Goal: Task Accomplishment & Management: Manage account settings

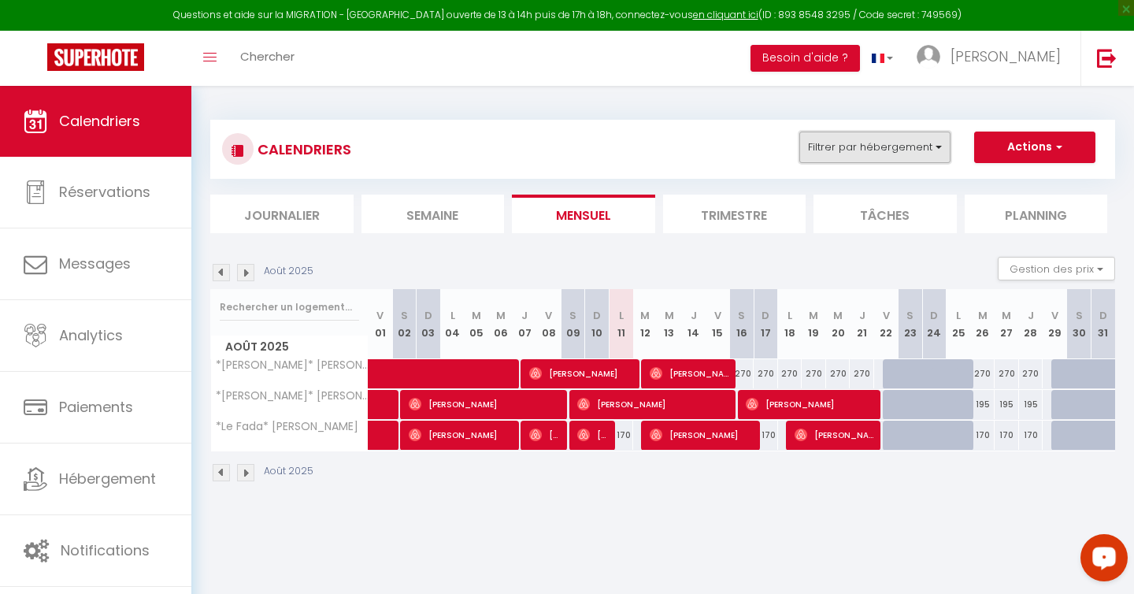
click at [829, 145] on button "Filtrer par hébergement" at bounding box center [874, 147] width 151 height 31
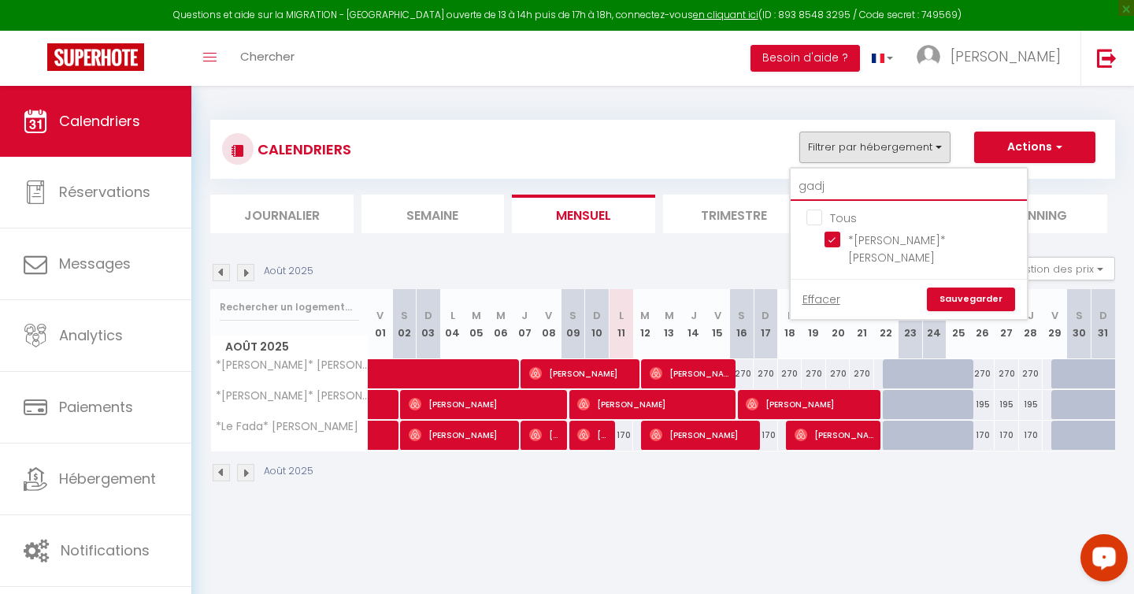
click at [832, 188] on input "gadj" at bounding box center [909, 186] width 236 height 28
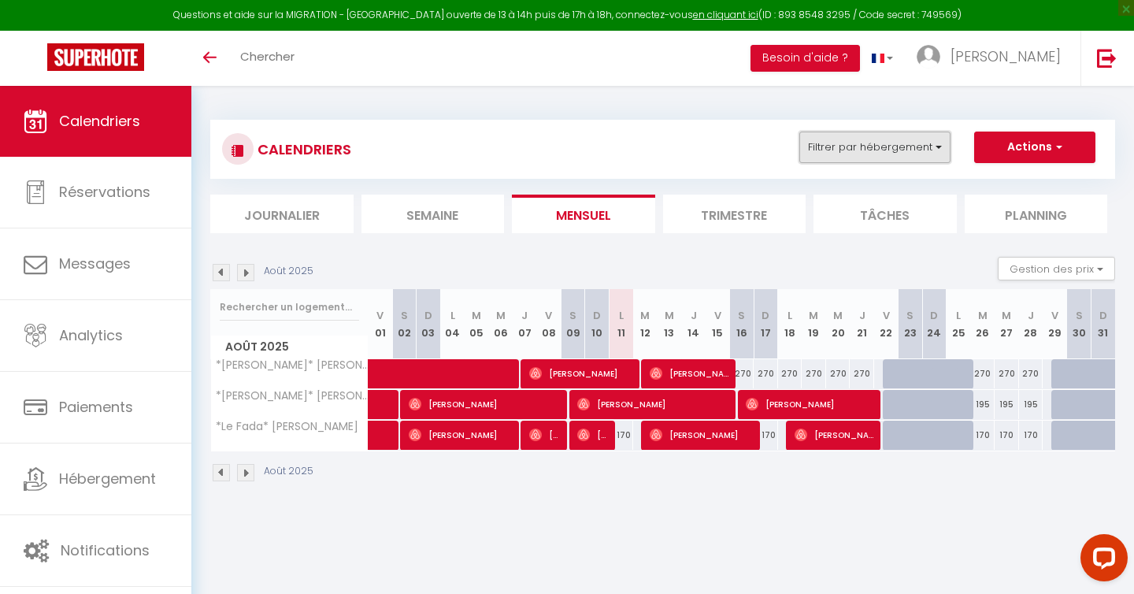
click at [889, 144] on button "Filtrer par hébergement" at bounding box center [874, 147] width 151 height 31
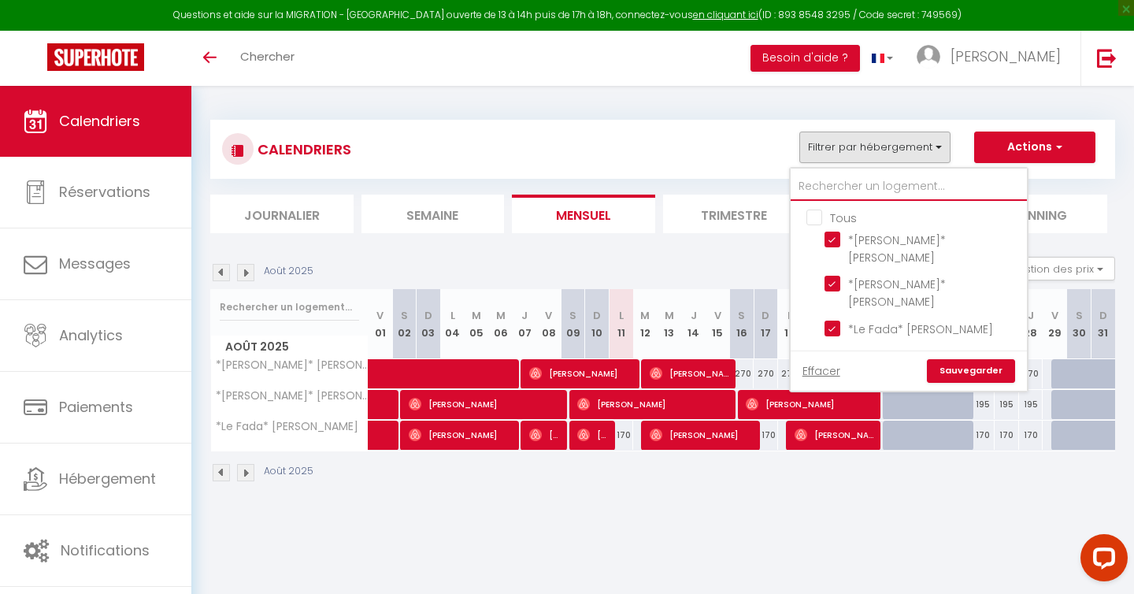
click at [851, 183] on input "text" at bounding box center [909, 186] width 236 height 28
click at [1122, 68] on link at bounding box center [1106, 58] width 52 height 55
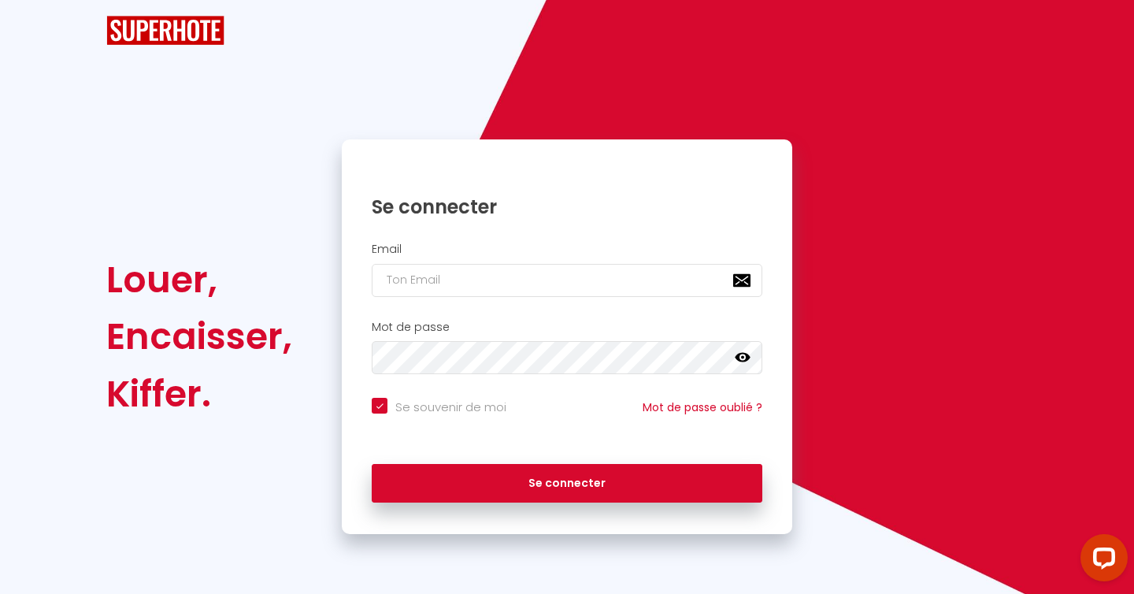
checkbox input "true"
type input "[EMAIL_ADDRESS][DOMAIN_NAME]"
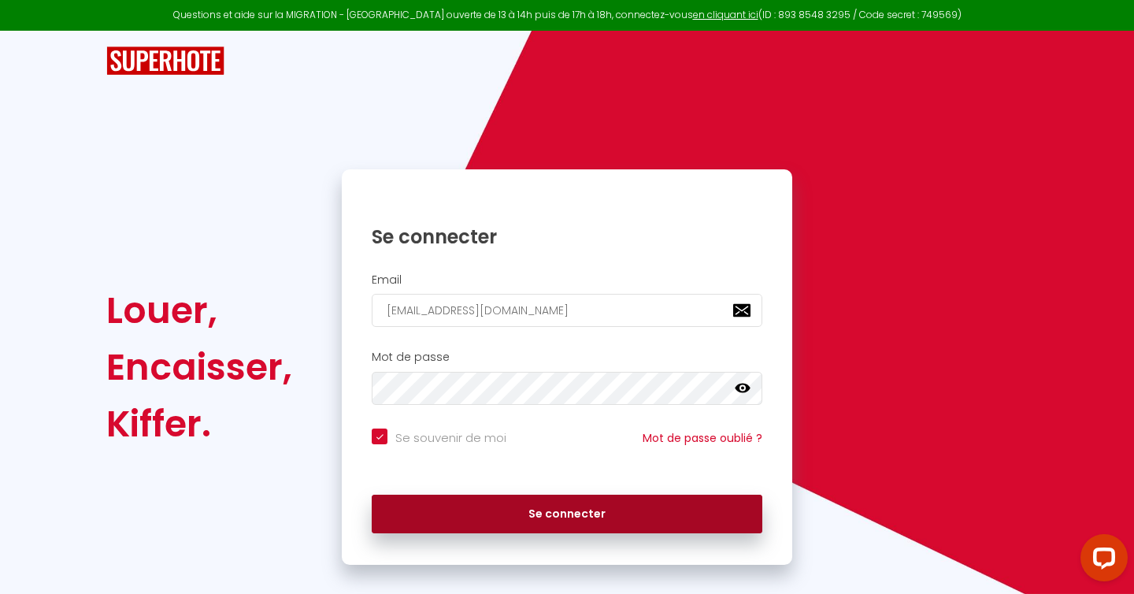
click at [612, 513] on button "Se connecter" at bounding box center [567, 514] width 391 height 39
checkbox input "true"
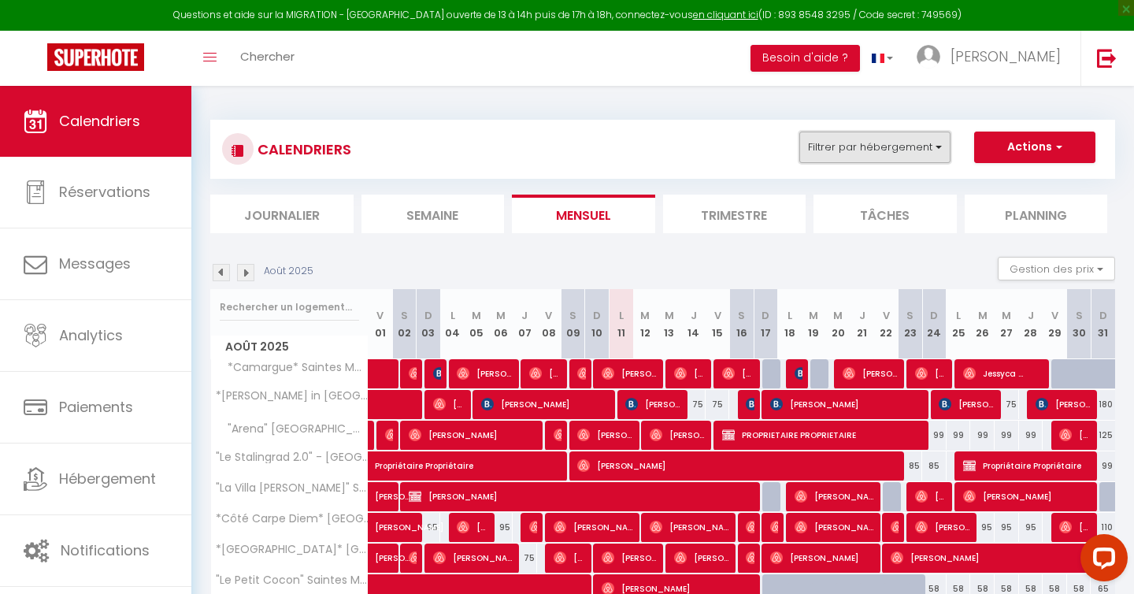
click at [837, 153] on button "Filtrer par hébergement" at bounding box center [874, 147] width 151 height 31
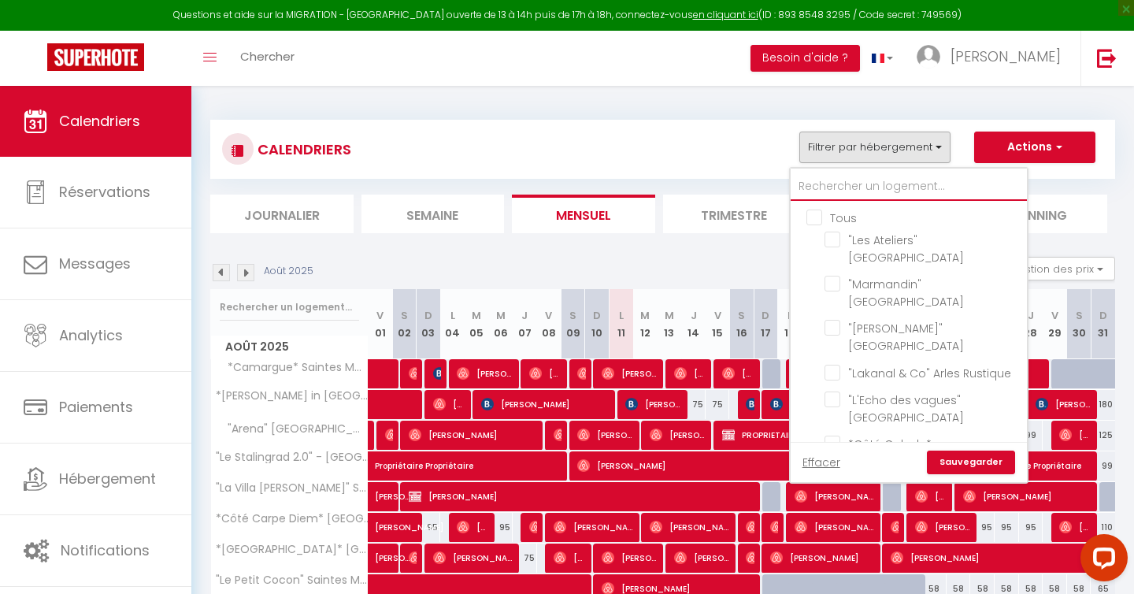
click at [819, 182] on input "text" at bounding box center [909, 186] width 236 height 28
type input "da"
checkbox input "false"
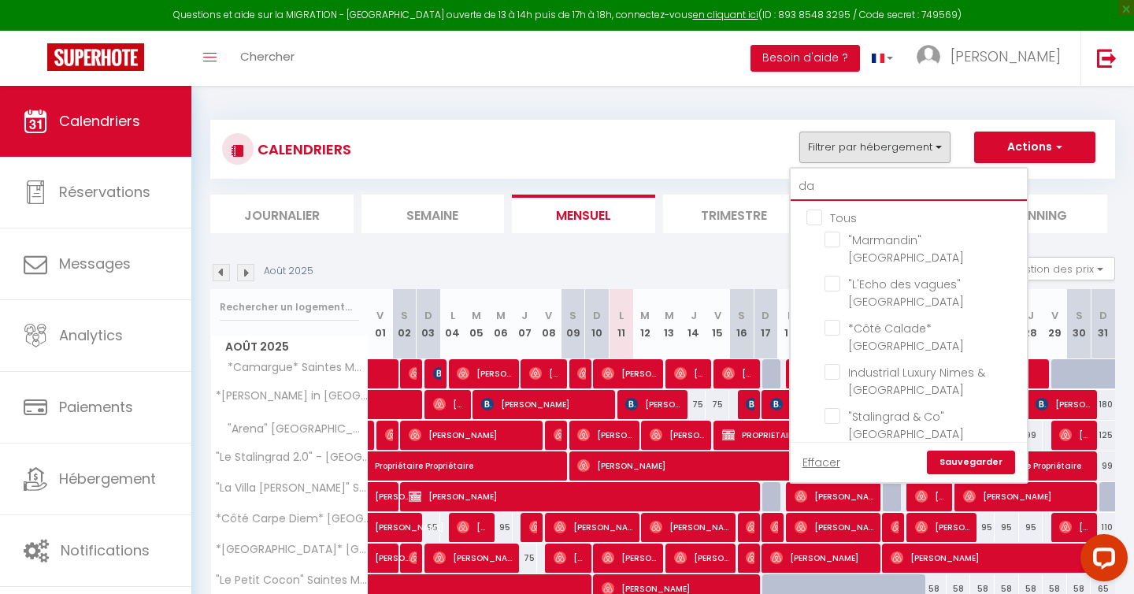
checkbox input "false"
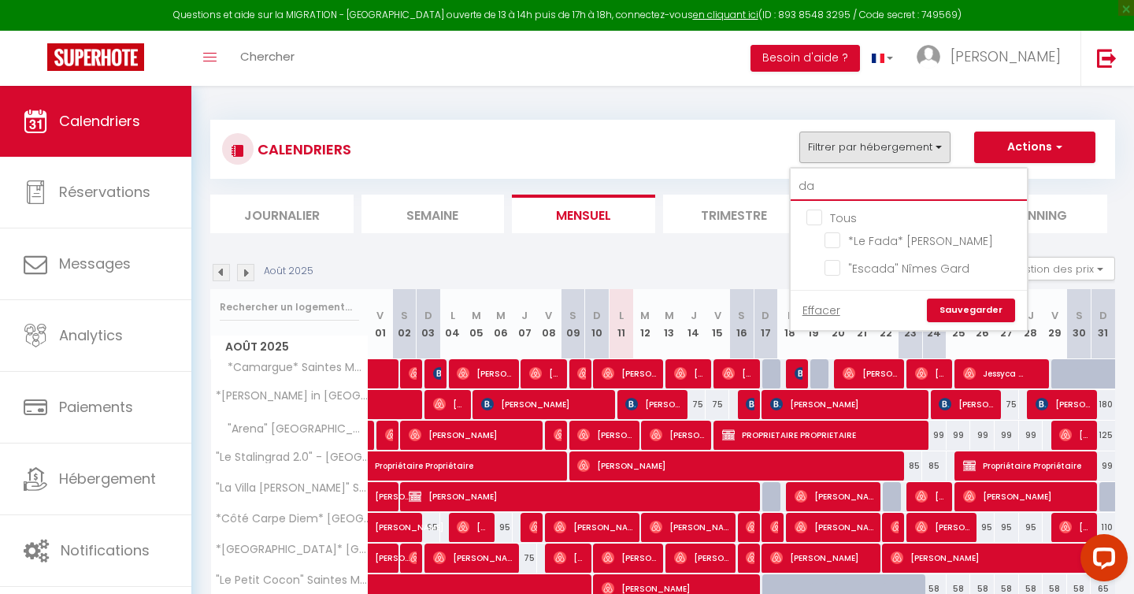
type input "d"
checkbox input "false"
type input "f"
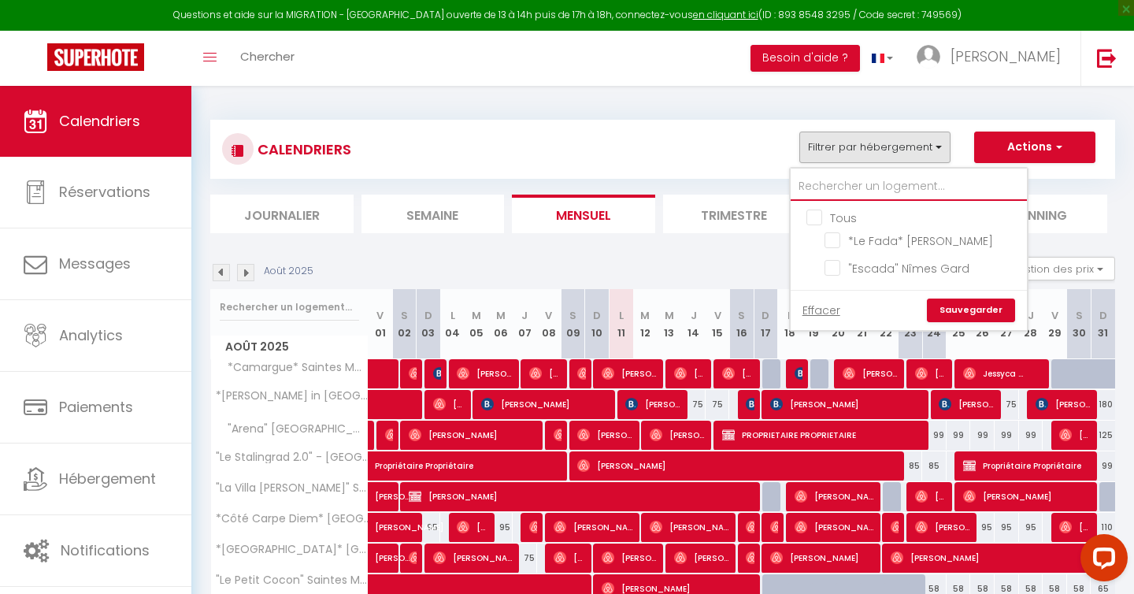
checkbox input "false"
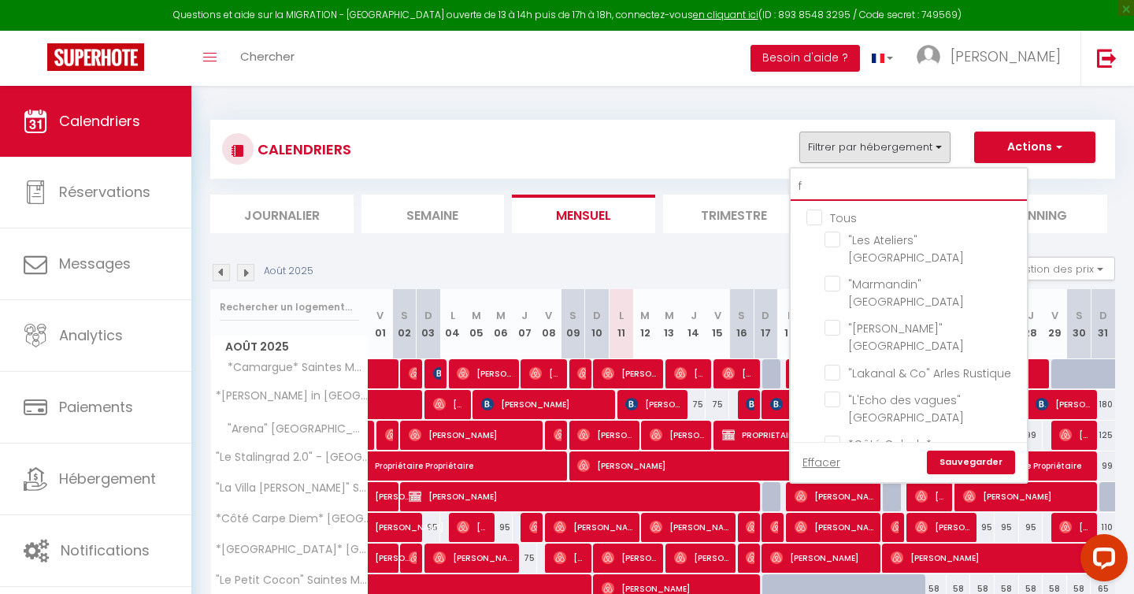
checkbox input "false"
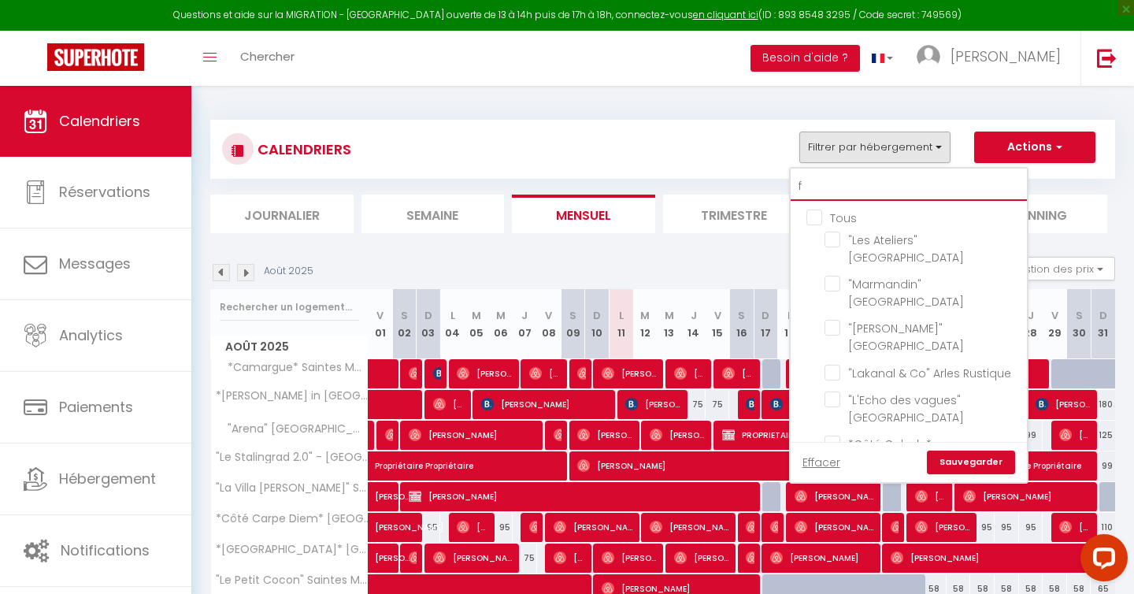
type input "fa"
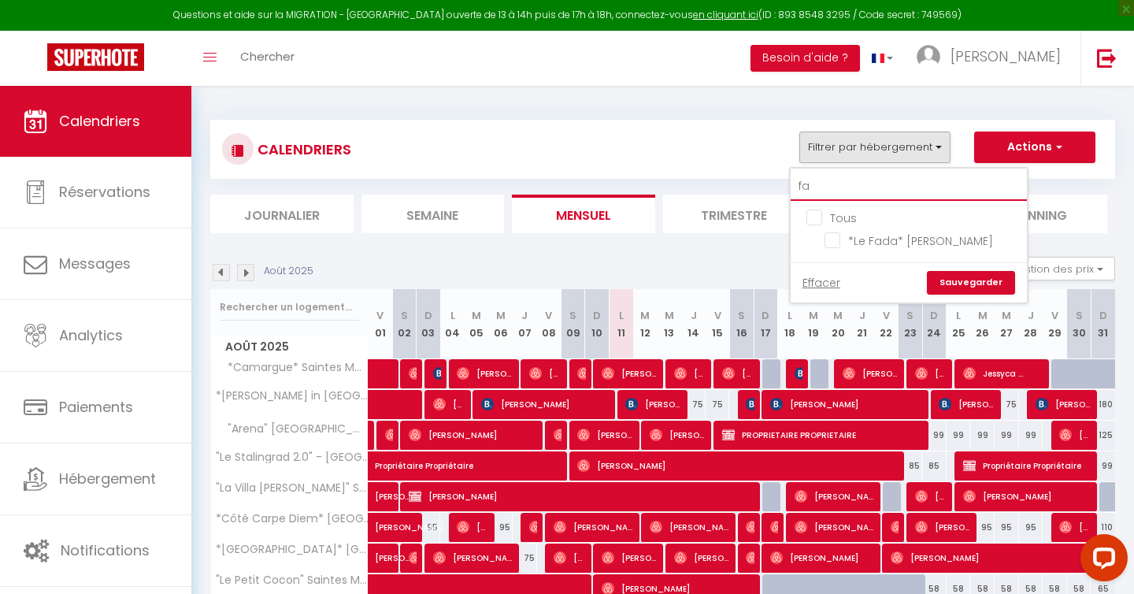
checkbox input "false"
type input "fada"
checkbox input "false"
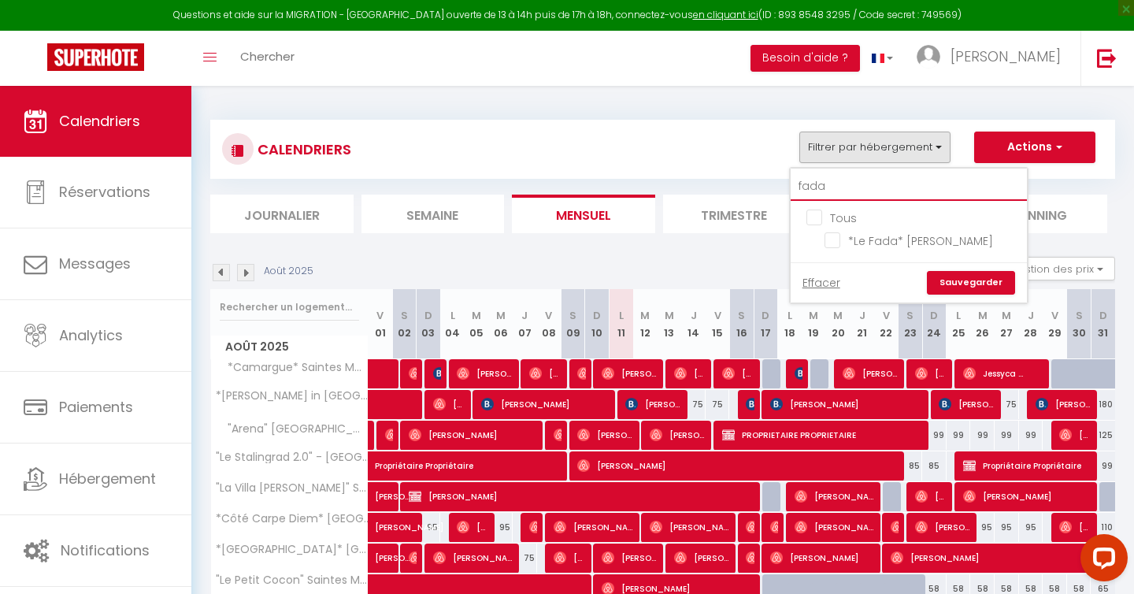
checkbox input "false"
type input "fada"
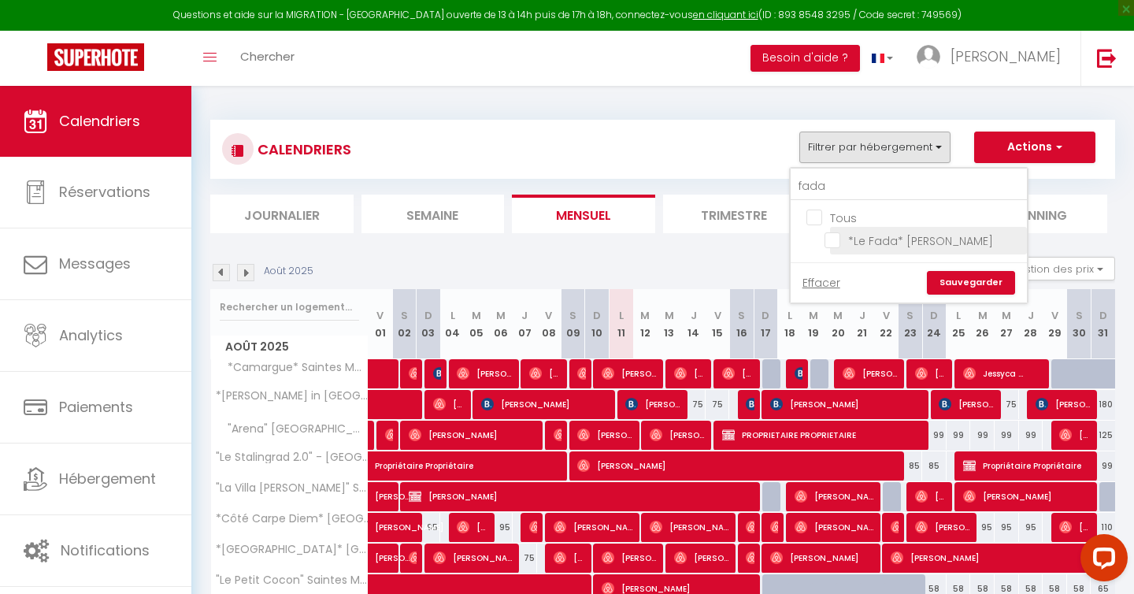
click at [838, 241] on input "*Le Fada* [PERSON_NAME]" at bounding box center [922, 240] width 197 height 16
checkbox input "true"
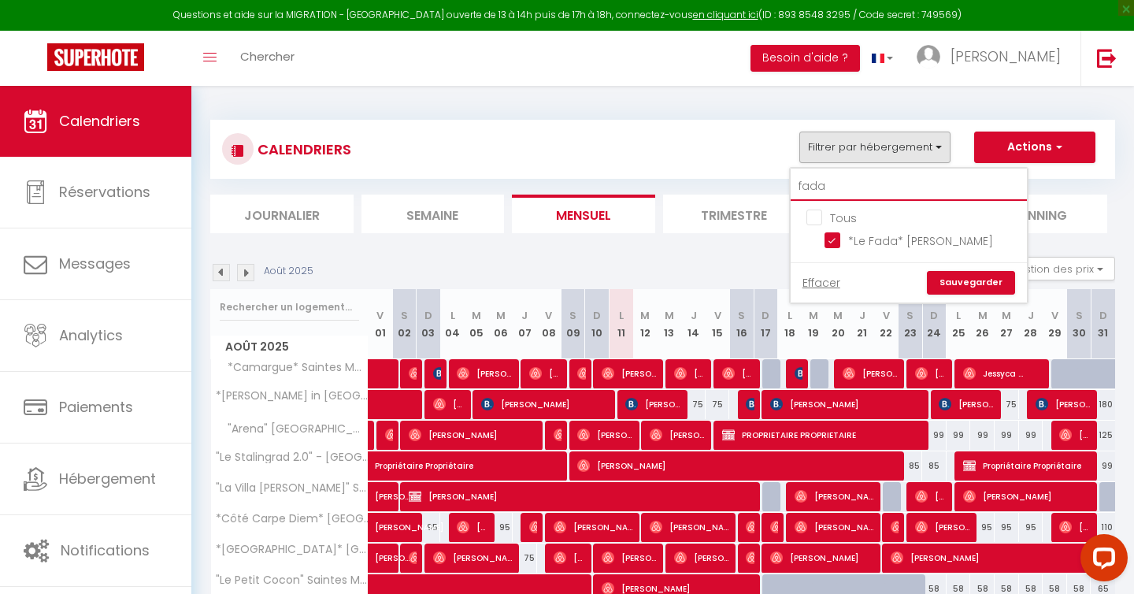
click at [842, 175] on input "fada" at bounding box center [909, 186] width 236 height 28
click at [842, 181] on input "fada" at bounding box center [909, 186] width 236 height 28
type input "j"
checkbox input "false"
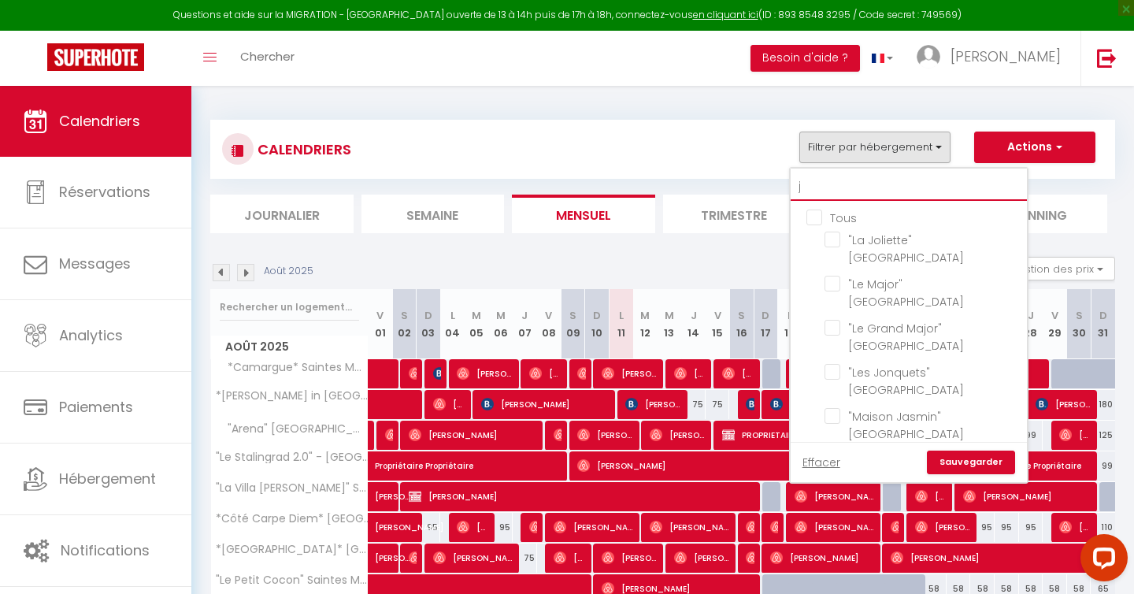
type input "jo"
checkbox input "false"
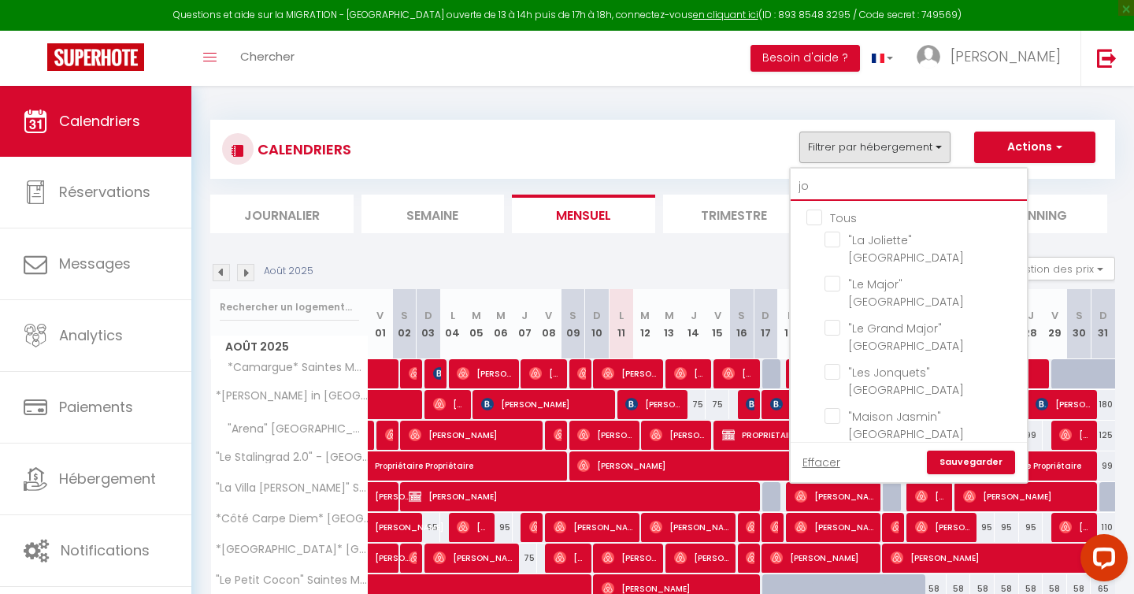
type input "[PERSON_NAME]"
checkbox input "false"
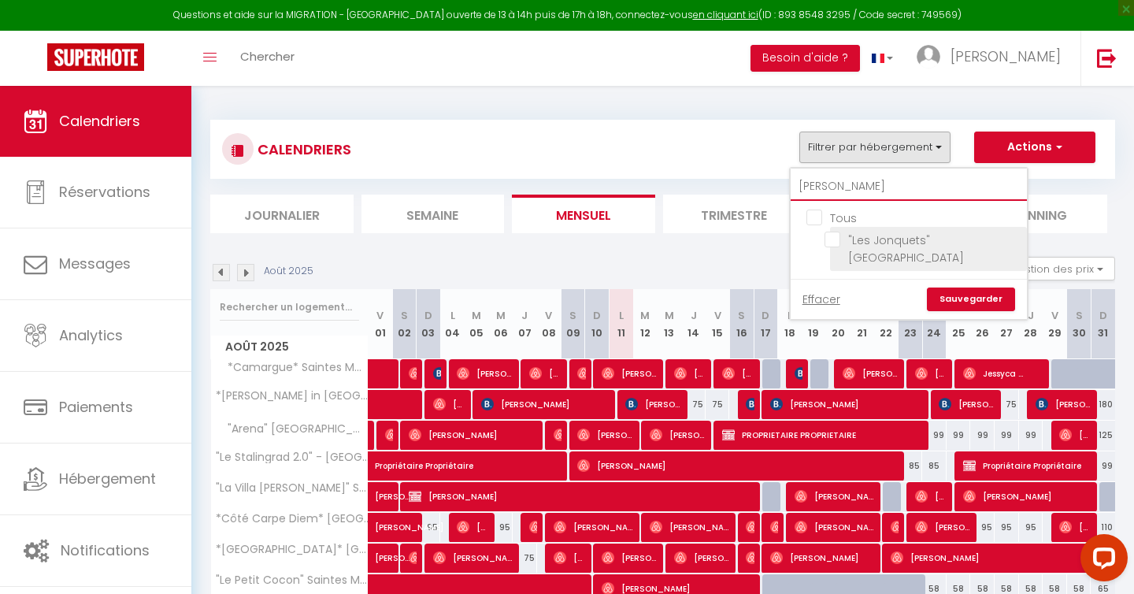
type input "[PERSON_NAME]"
click at [837, 238] on input ""Les Jonquets" [GEOGRAPHIC_DATA]" at bounding box center [922, 240] width 197 height 16
checkbox input "true"
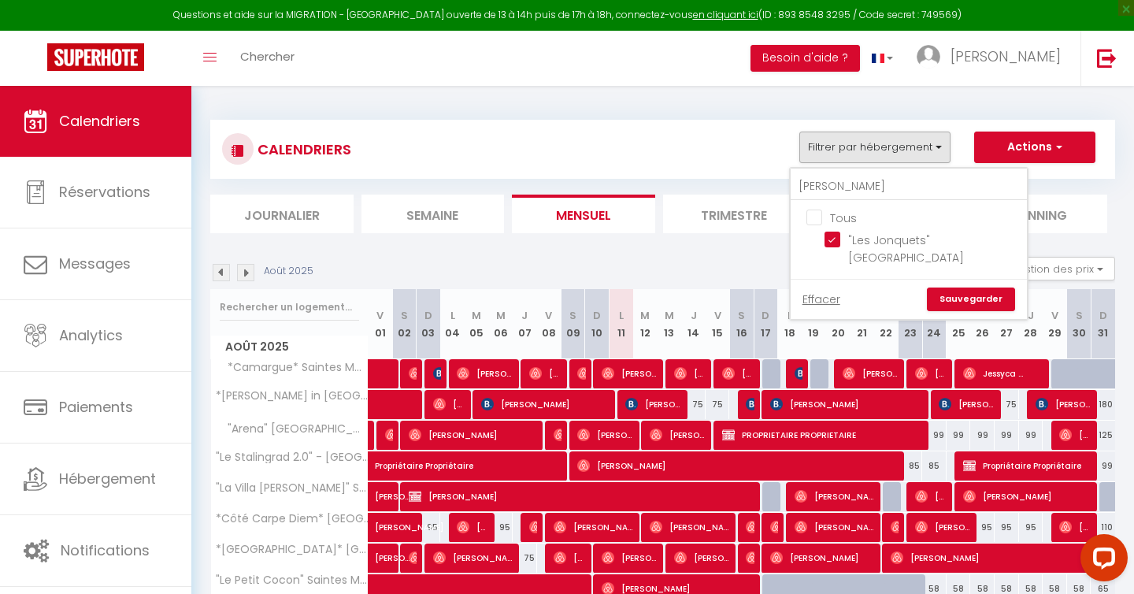
click at [979, 287] on link "Sauvegarder" at bounding box center [971, 299] width 88 height 24
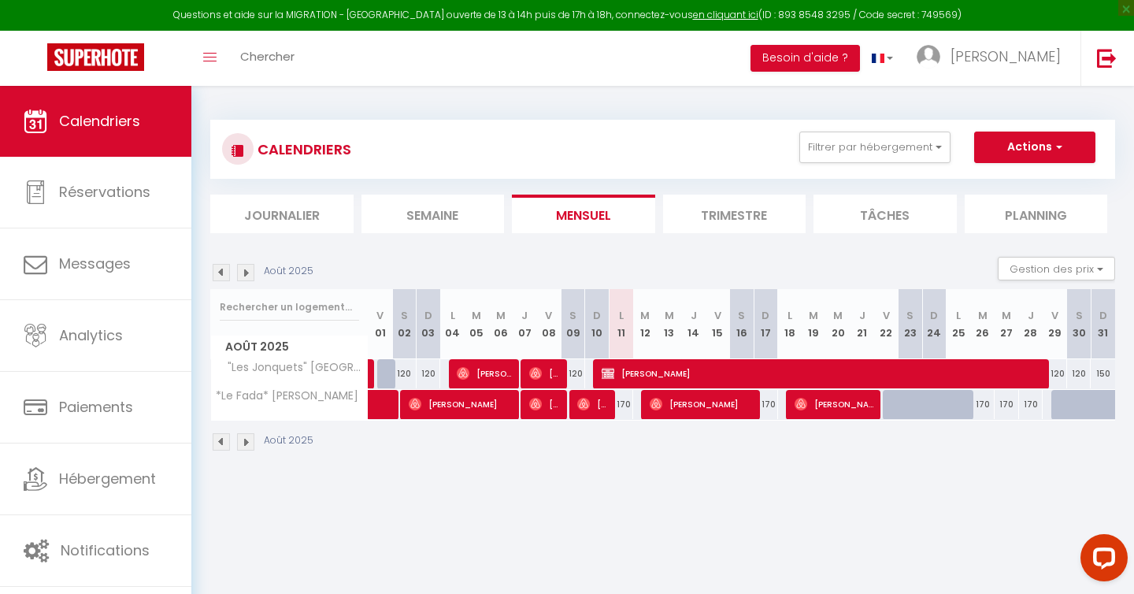
click at [1061, 372] on div "120" at bounding box center [1055, 373] width 24 height 29
type input "120"
type input "Ven 29 Août 2025"
type input "[DATE]"
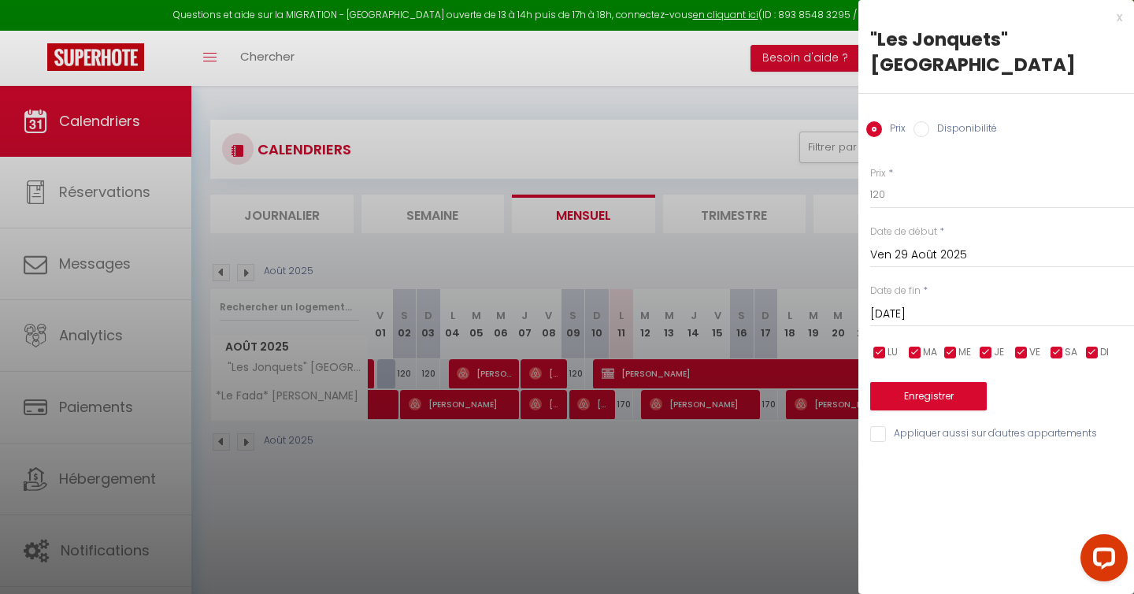
click at [941, 121] on label "Disponibilité" at bounding box center [963, 129] width 68 height 17
click at [929, 121] on input "Disponibilité" at bounding box center [921, 129] width 16 height 16
radio input "true"
radio input "false"
click at [921, 180] on select "Disponible Indisponible" at bounding box center [1002, 195] width 264 height 30
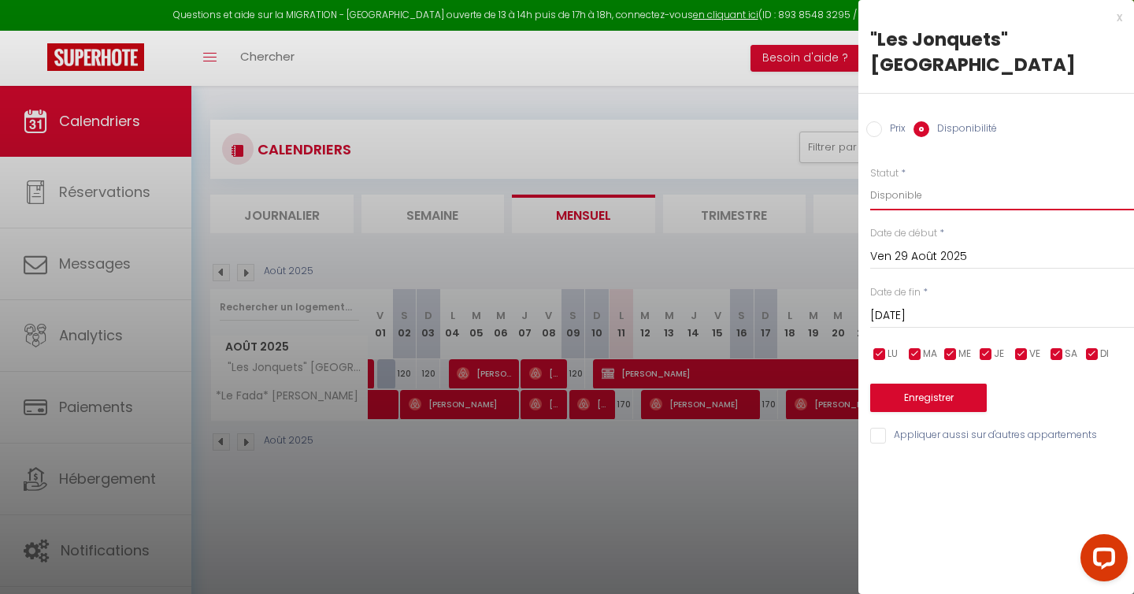
select select "0"
click at [946, 384] on button "Enregistrer" at bounding box center [928, 398] width 117 height 28
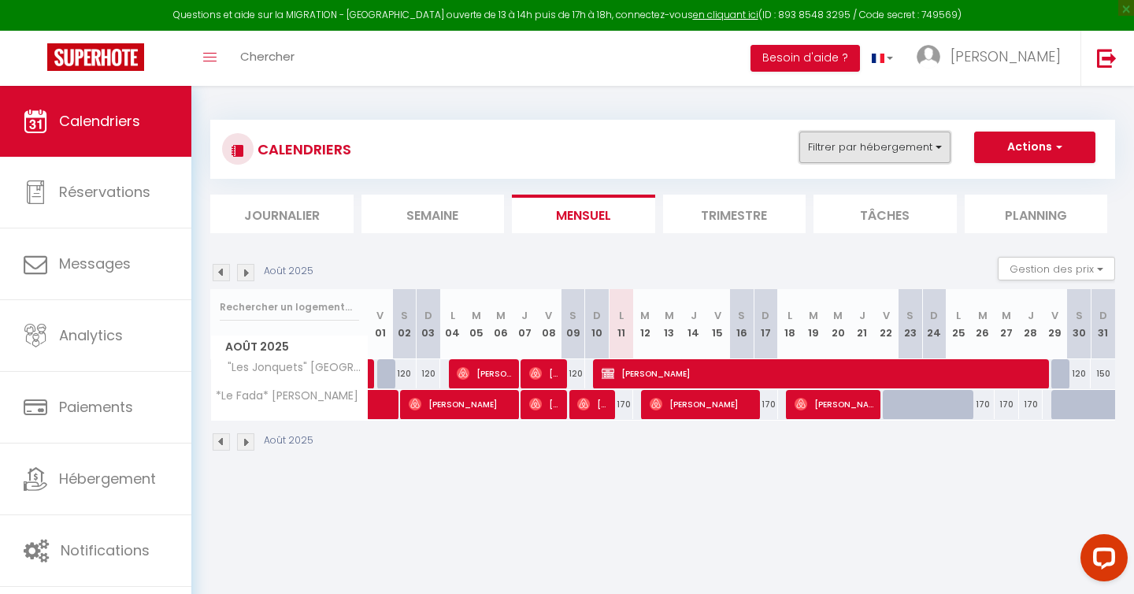
click at [861, 157] on button "Filtrer par hébergement" at bounding box center [874, 147] width 151 height 31
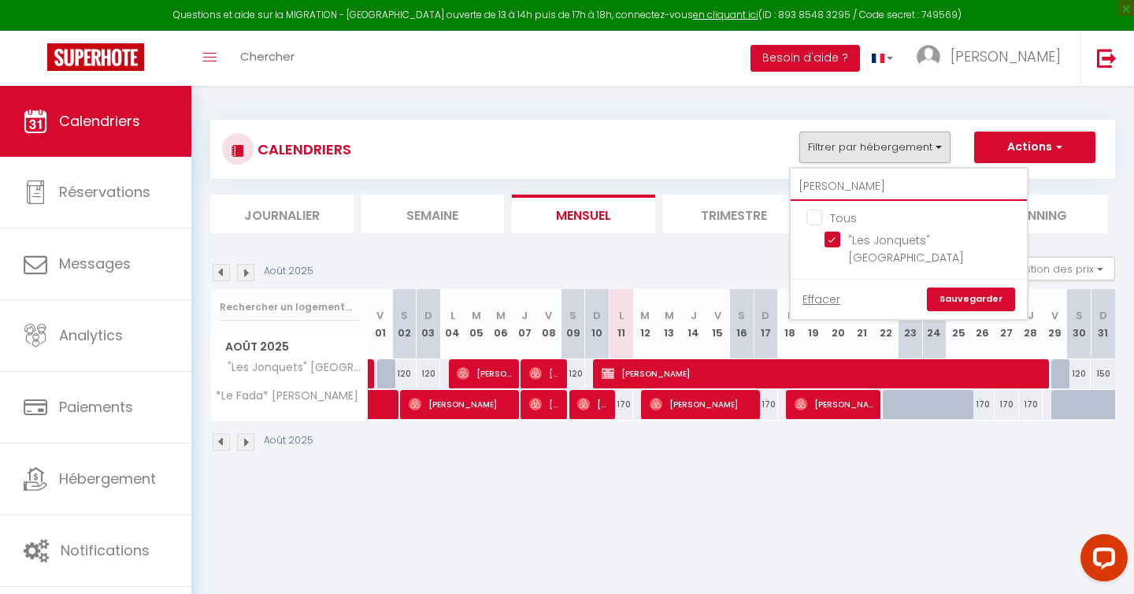
click at [841, 186] on input "[PERSON_NAME]" at bounding box center [909, 186] width 236 height 28
type input "jo"
checkbox input "false"
type input "j"
checkbox input "false"
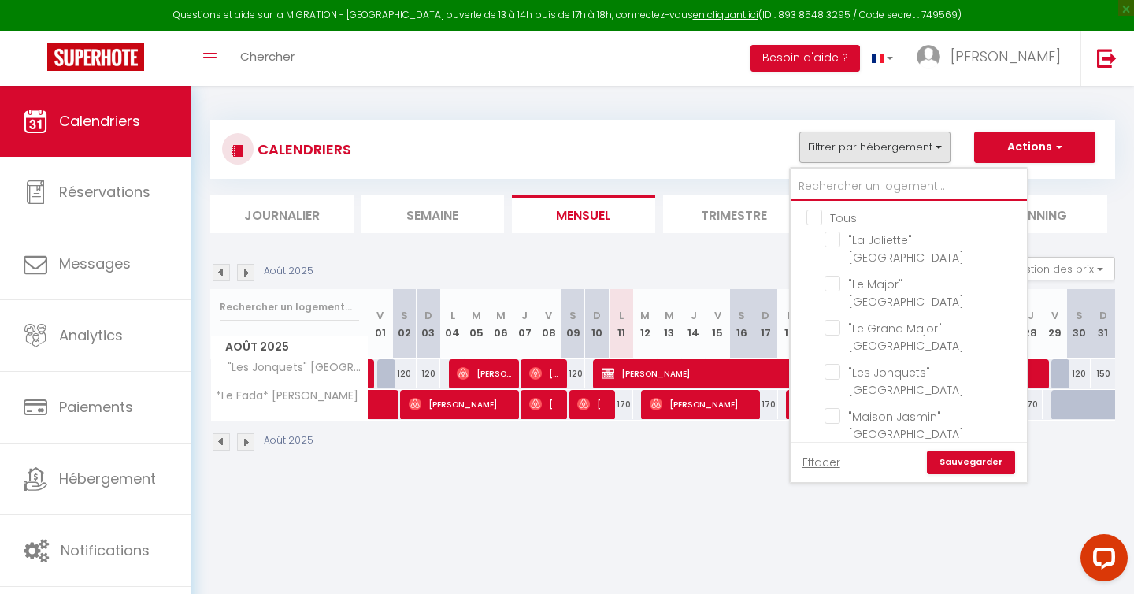
checkbox input "false"
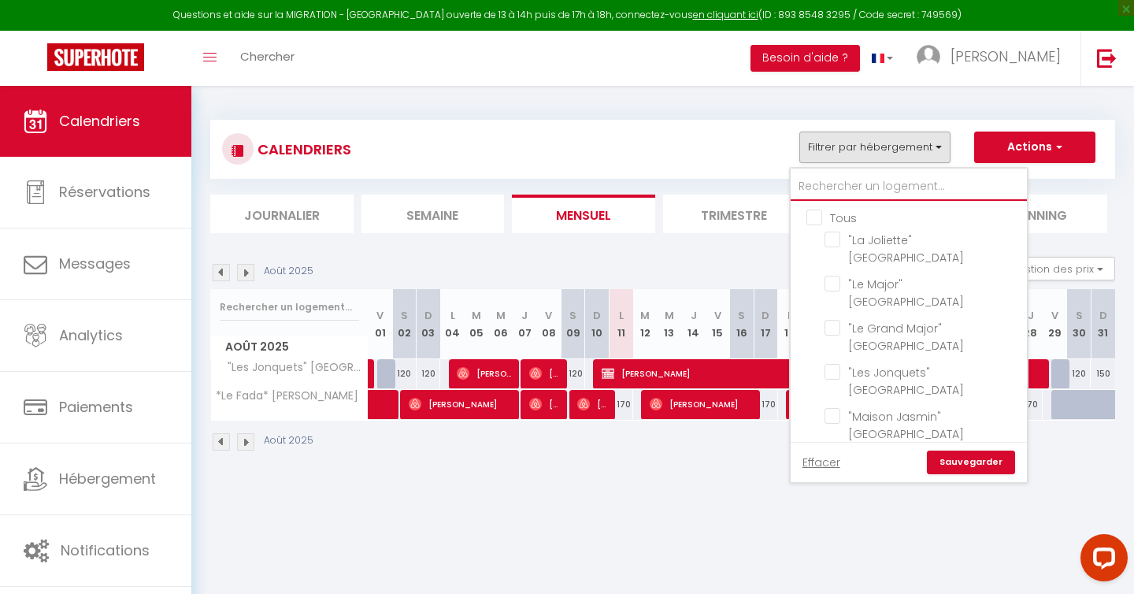
checkbox input "false"
type input "p"
checkbox input "false"
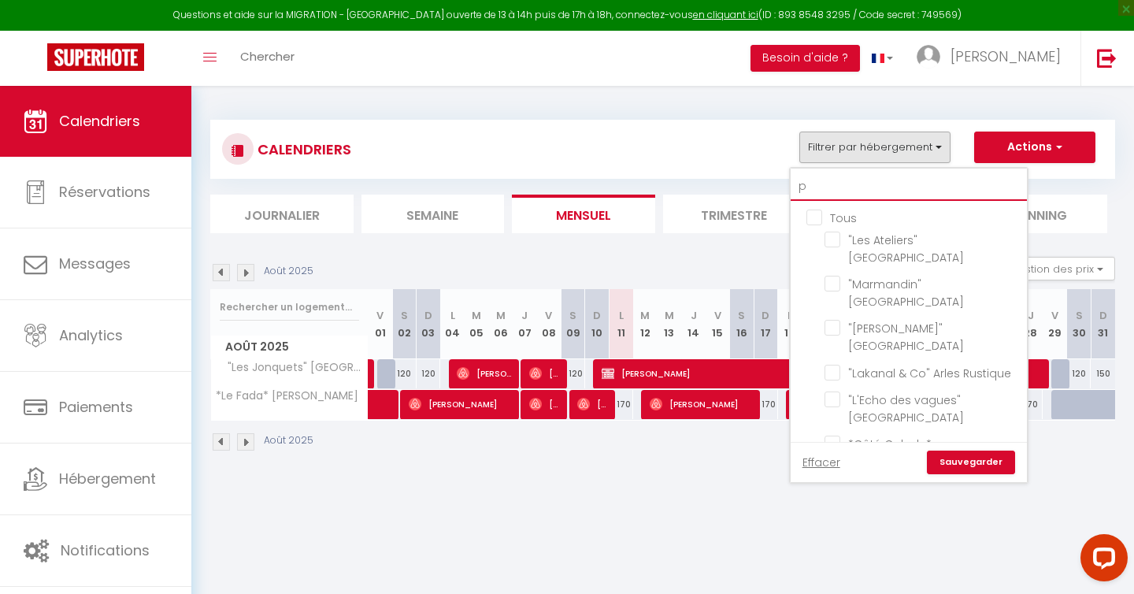
checkbox input "false"
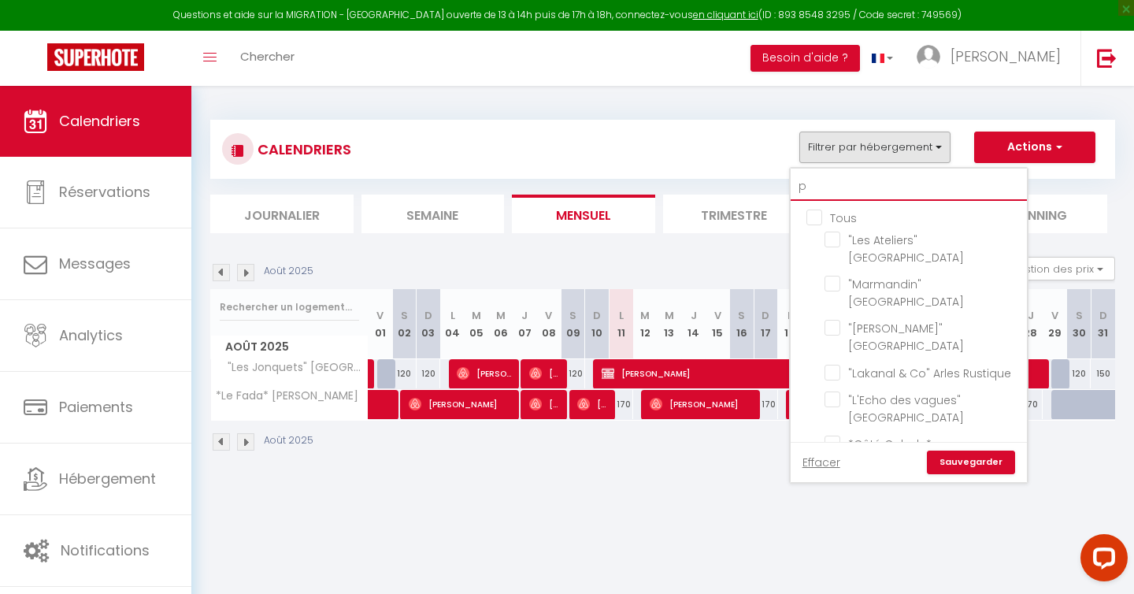
checkbox input "false"
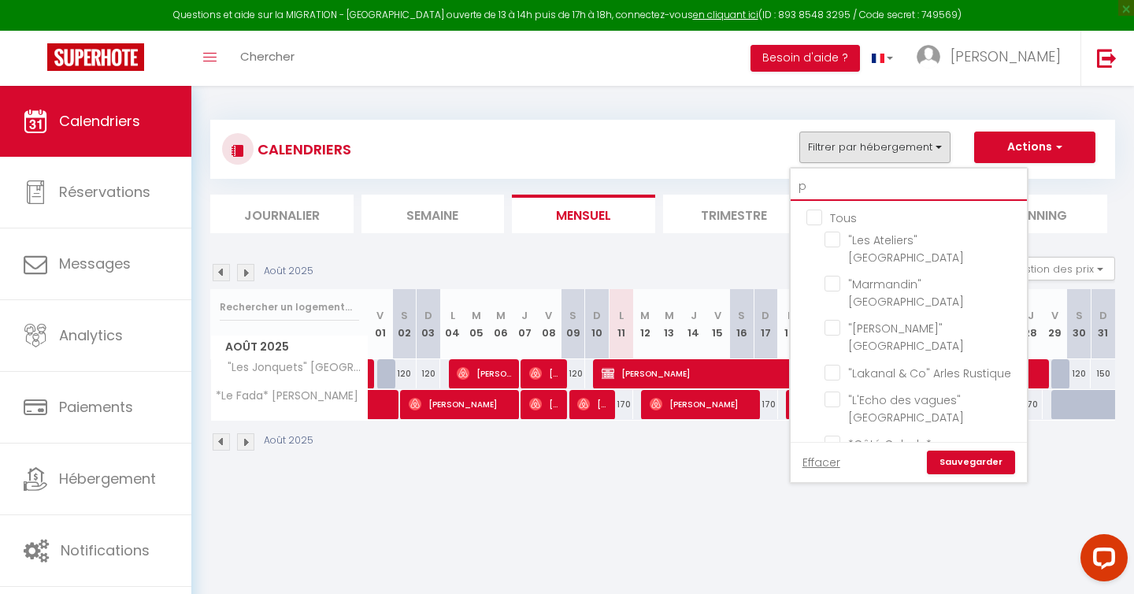
checkbox input "false"
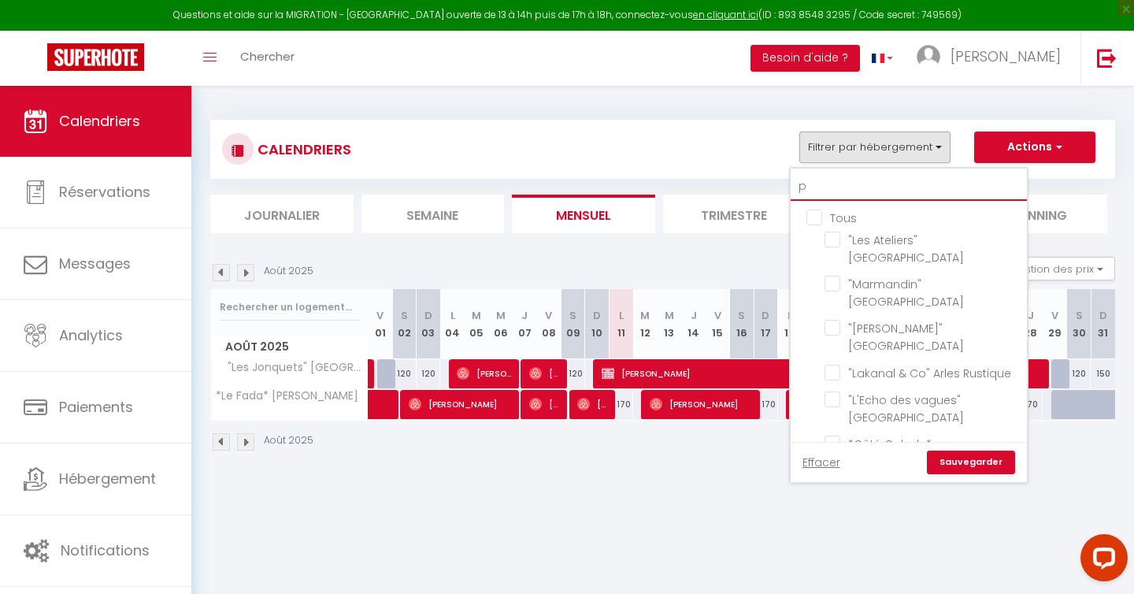
type input "pi"
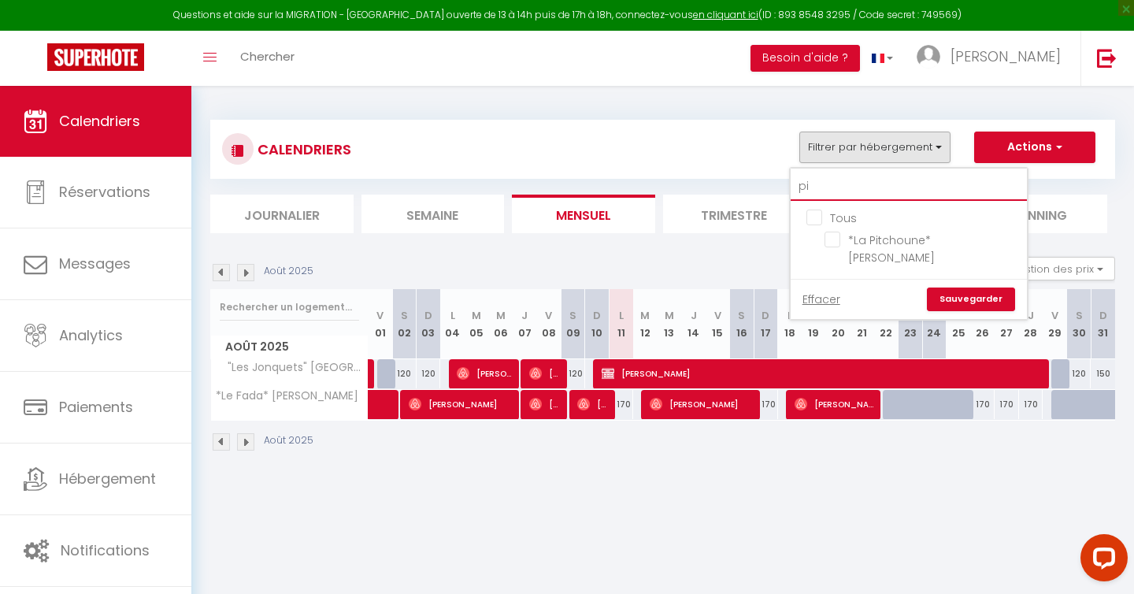
checkbox input "false"
type input "pit"
checkbox input "false"
type input "pitch"
checkbox input "false"
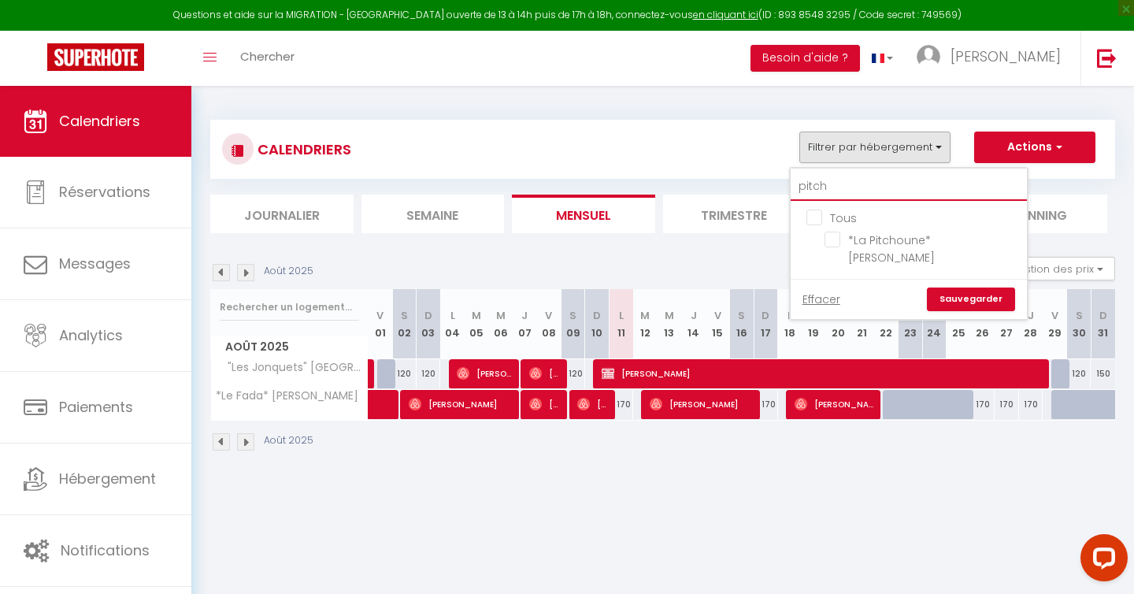
type input "pitcho"
checkbox input "false"
type input "pitchou"
checkbox input "false"
type input "pitchou"
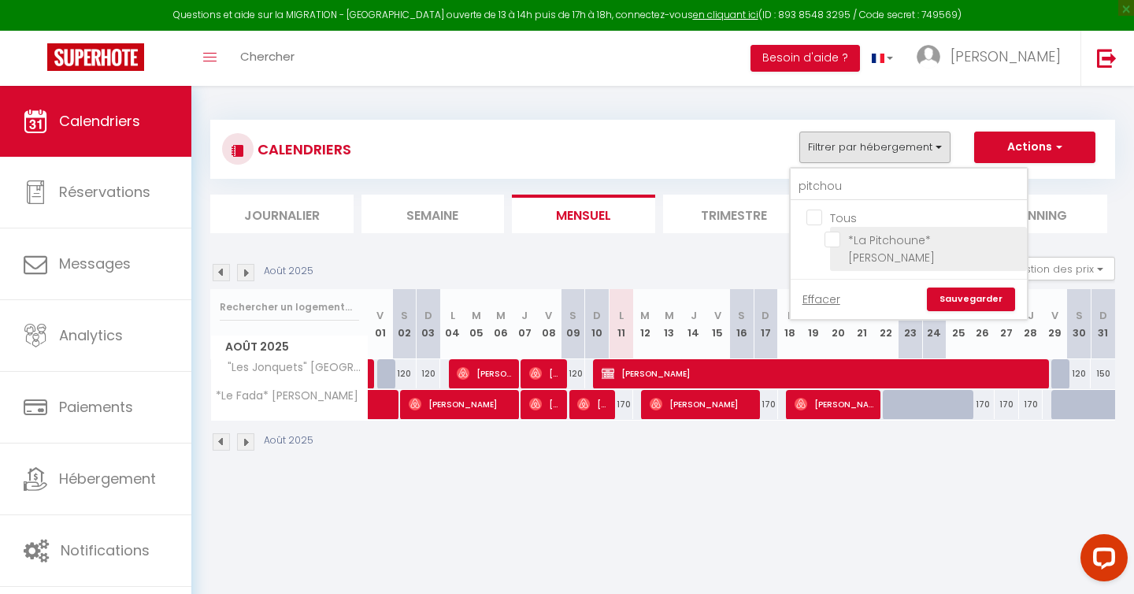
click at [830, 240] on input "*La Pitchoune* [PERSON_NAME]" at bounding box center [922, 240] width 197 height 16
checkbox input "true"
click at [962, 287] on link "Sauvegarder" at bounding box center [971, 299] width 88 height 24
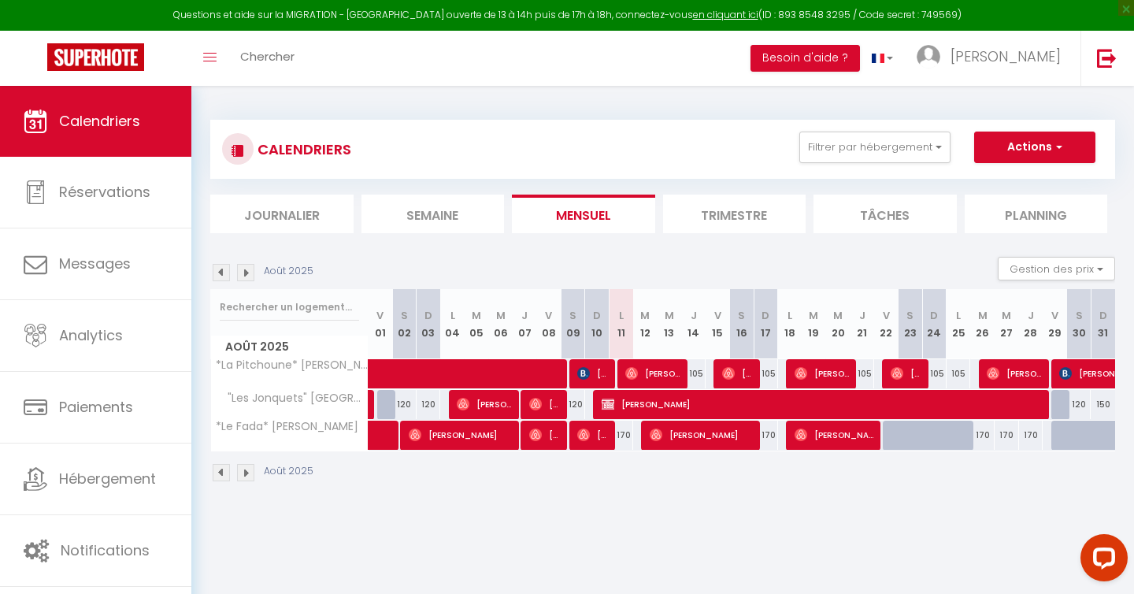
click at [242, 470] on img at bounding box center [245, 472] width 17 height 17
